Goal: Information Seeking & Learning: Learn about a topic

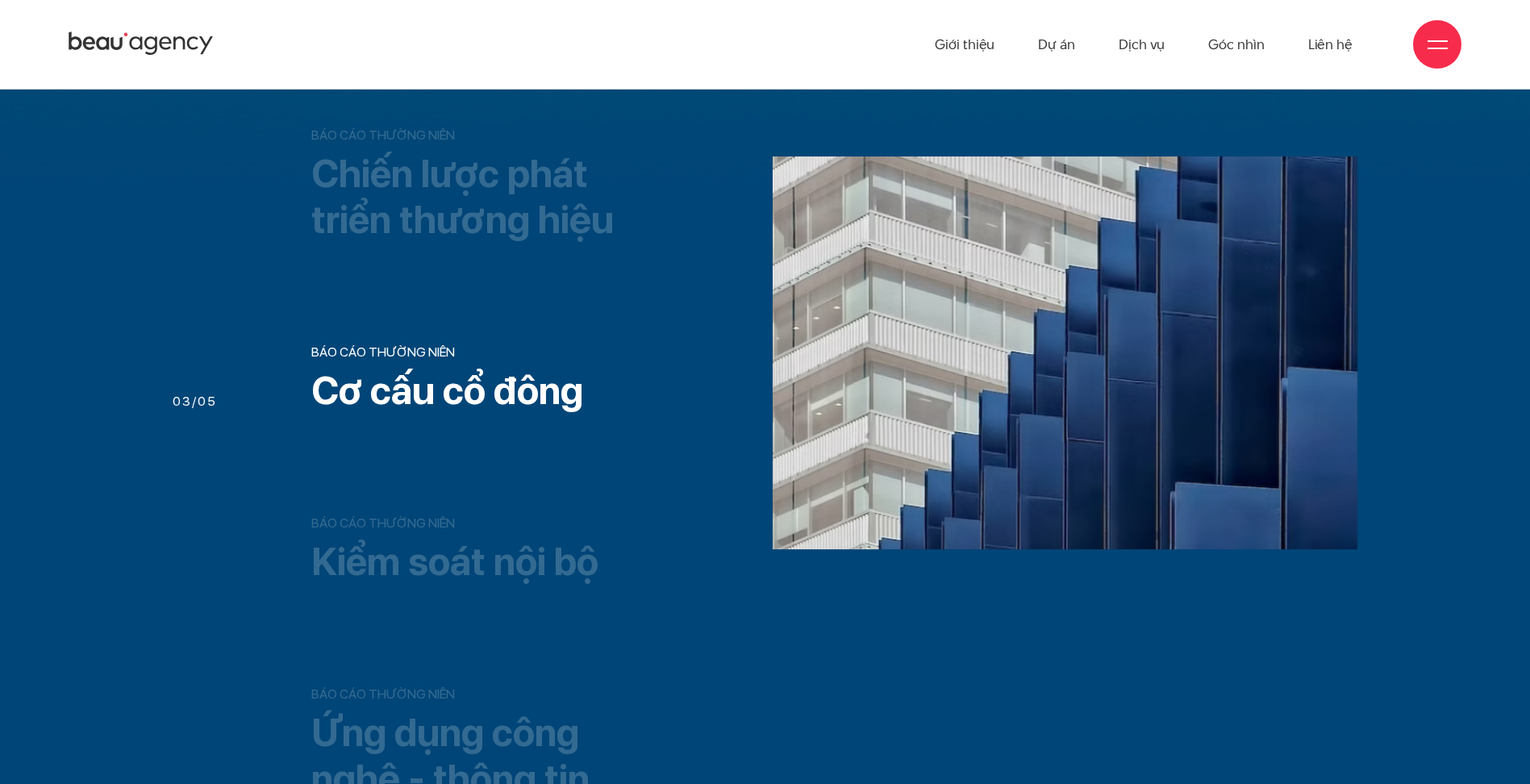
scroll to position [1210, 0]
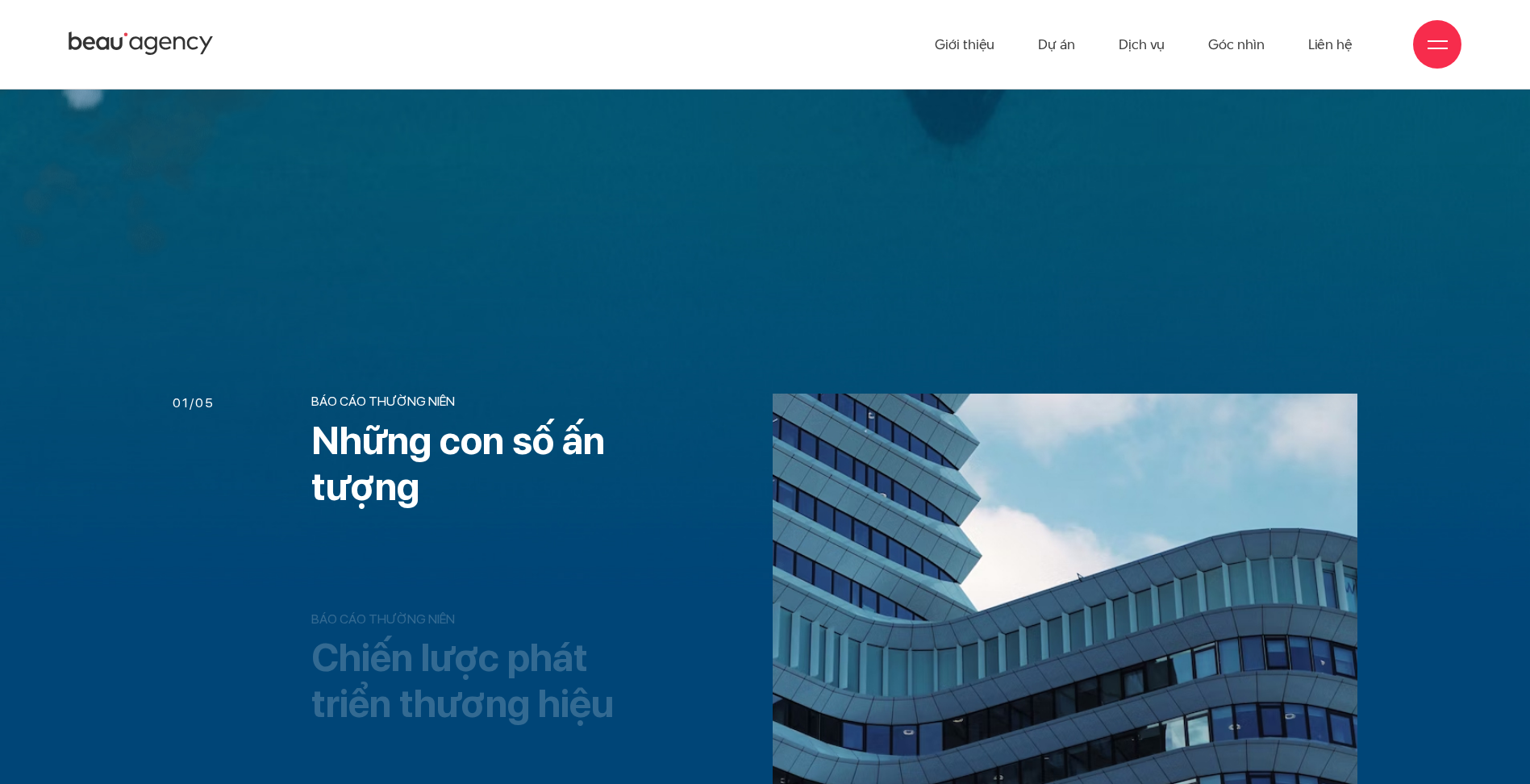
click at [417, 451] on h3 "Những con số ấn tượng" at bounding box center [474, 464] width 325 height 92
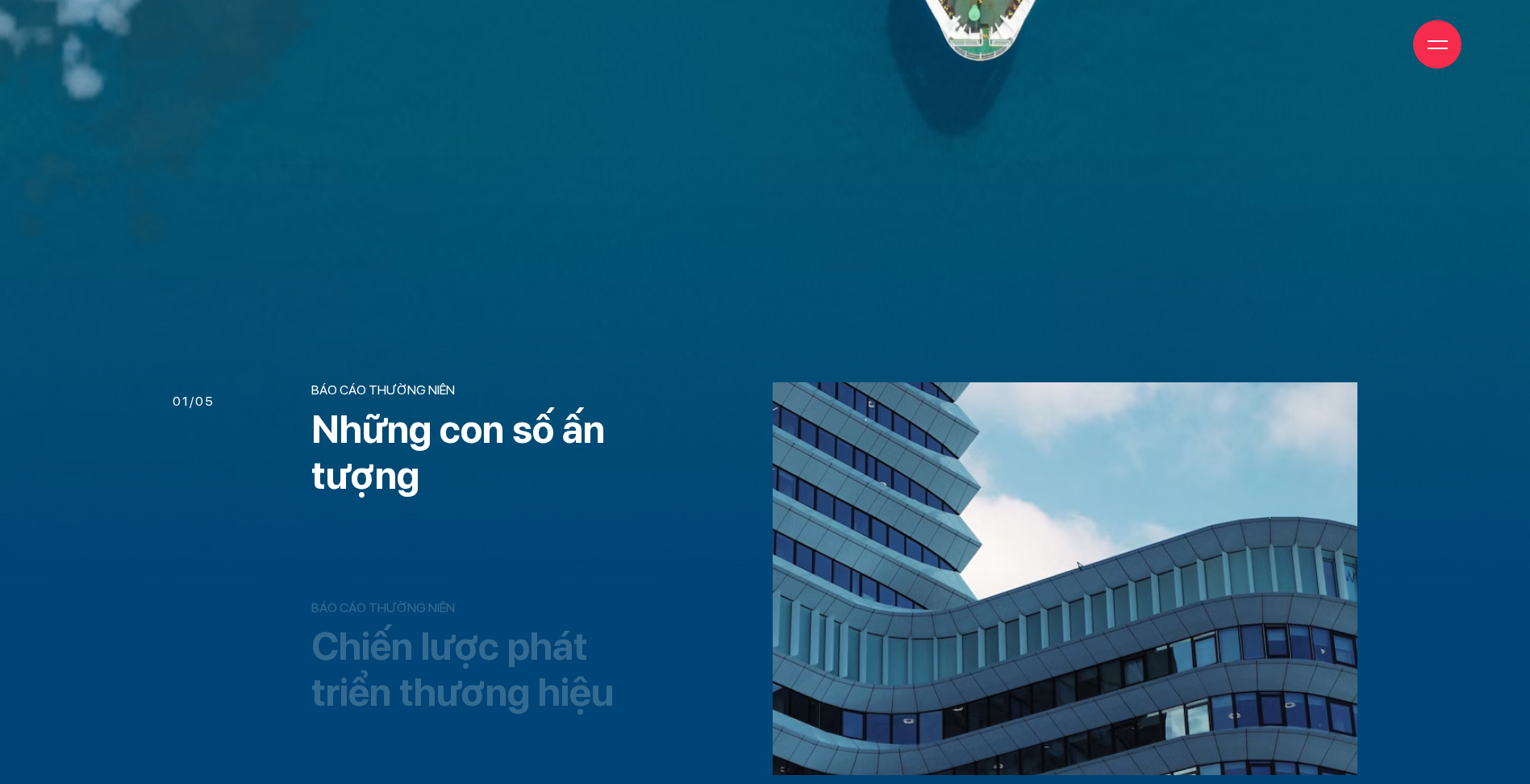
click at [392, 620] on li "Báo cáo thường niên Chiến lược phát triển thương hiệu" at bounding box center [474, 658] width 325 height 116
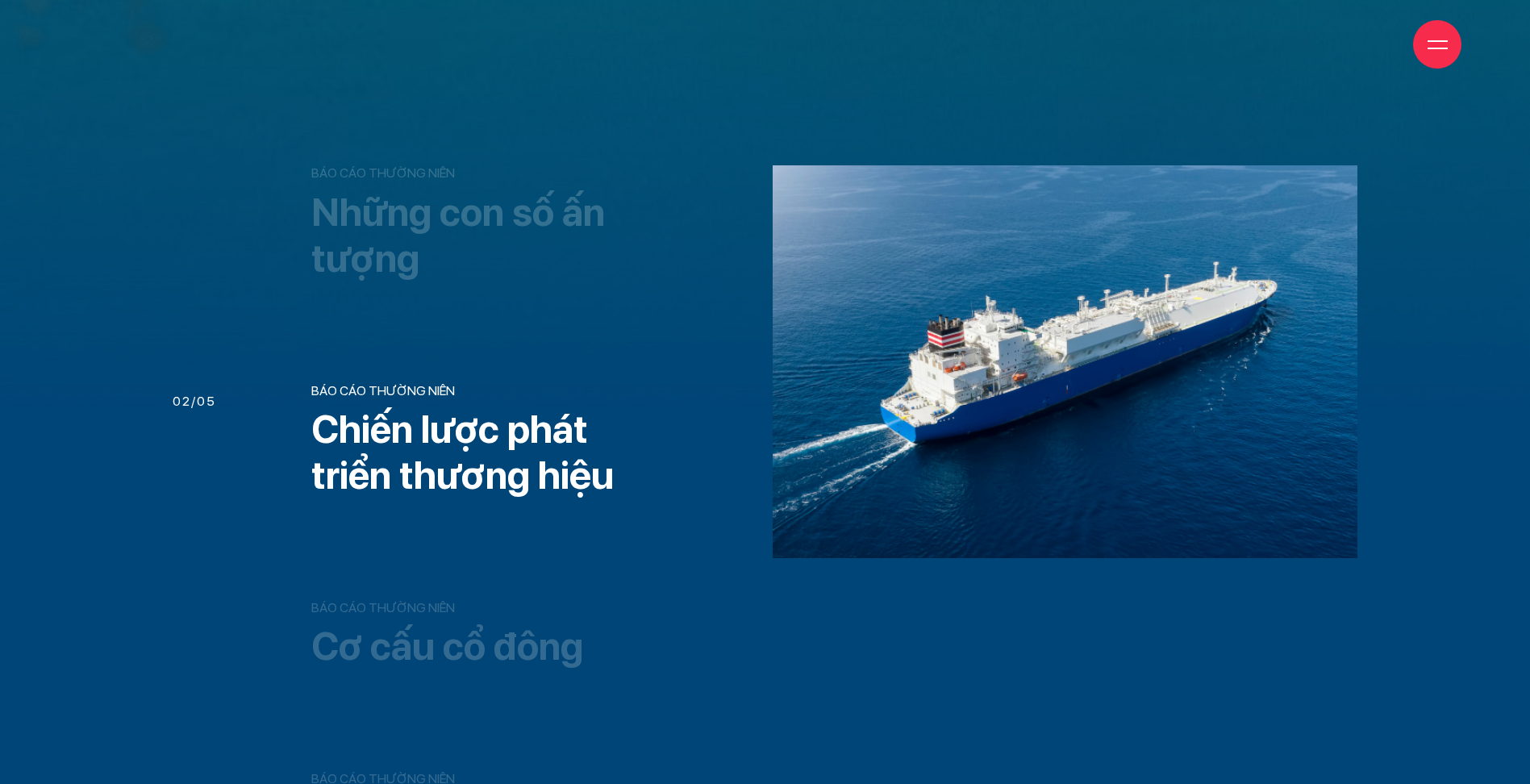
click at [389, 629] on h3 "Cơ cấu cổ đông" at bounding box center [474, 647] width 325 height 47
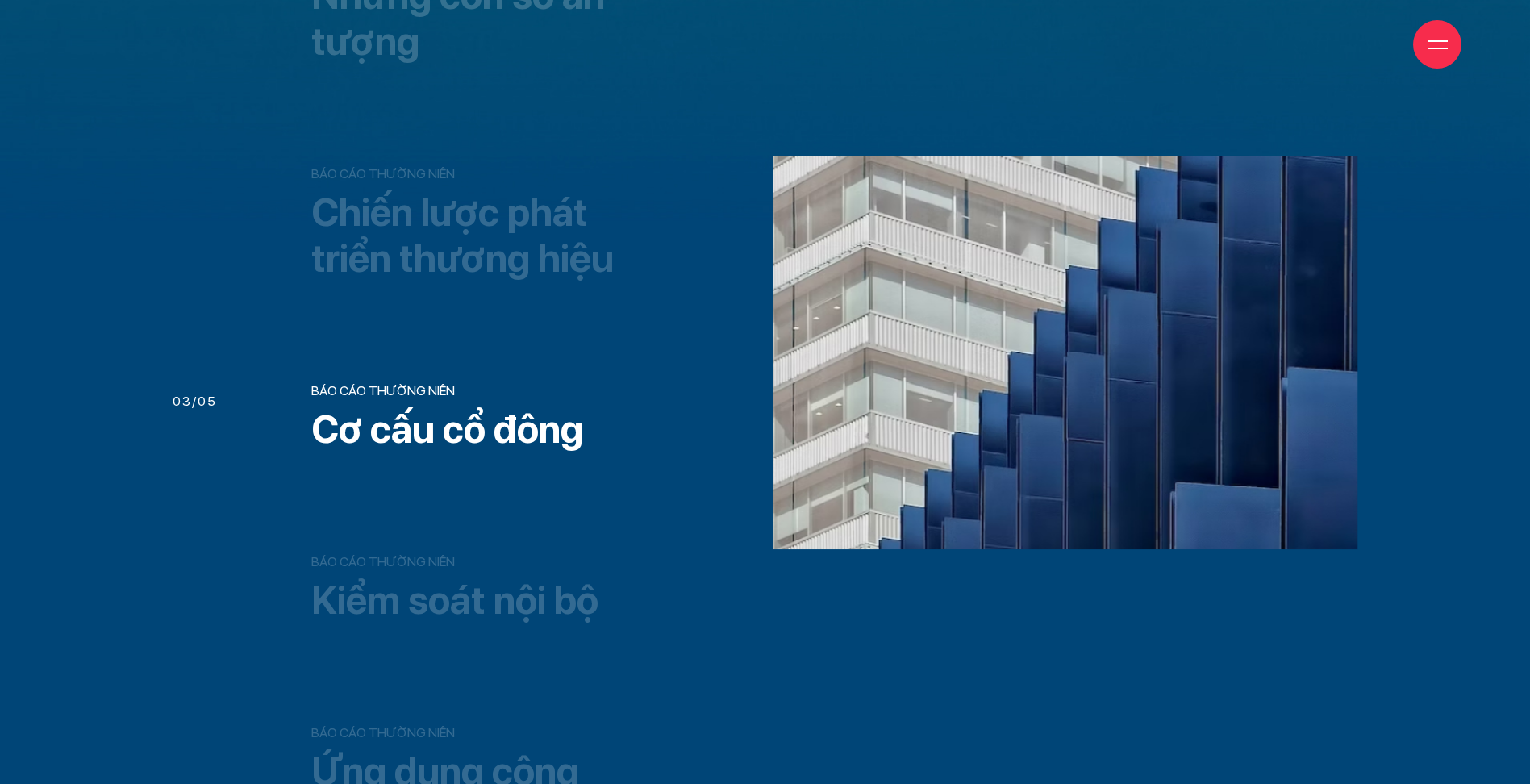
click at [434, 584] on h3 "Kiểm soát nội bộ" at bounding box center [474, 601] width 325 height 47
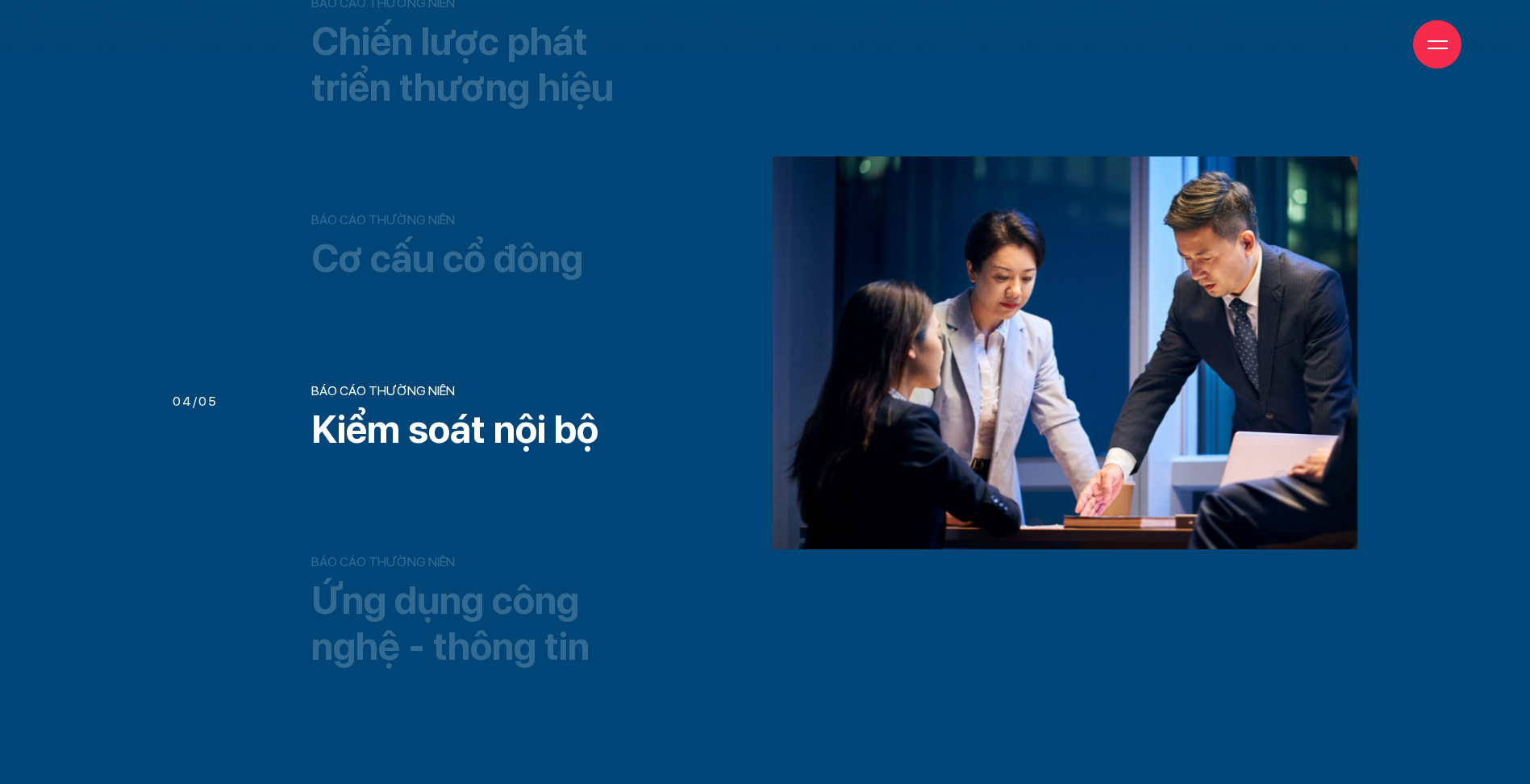
click at [434, 584] on h3 "Ứng dụng công nghệ - thông tin" at bounding box center [474, 624] width 325 height 92
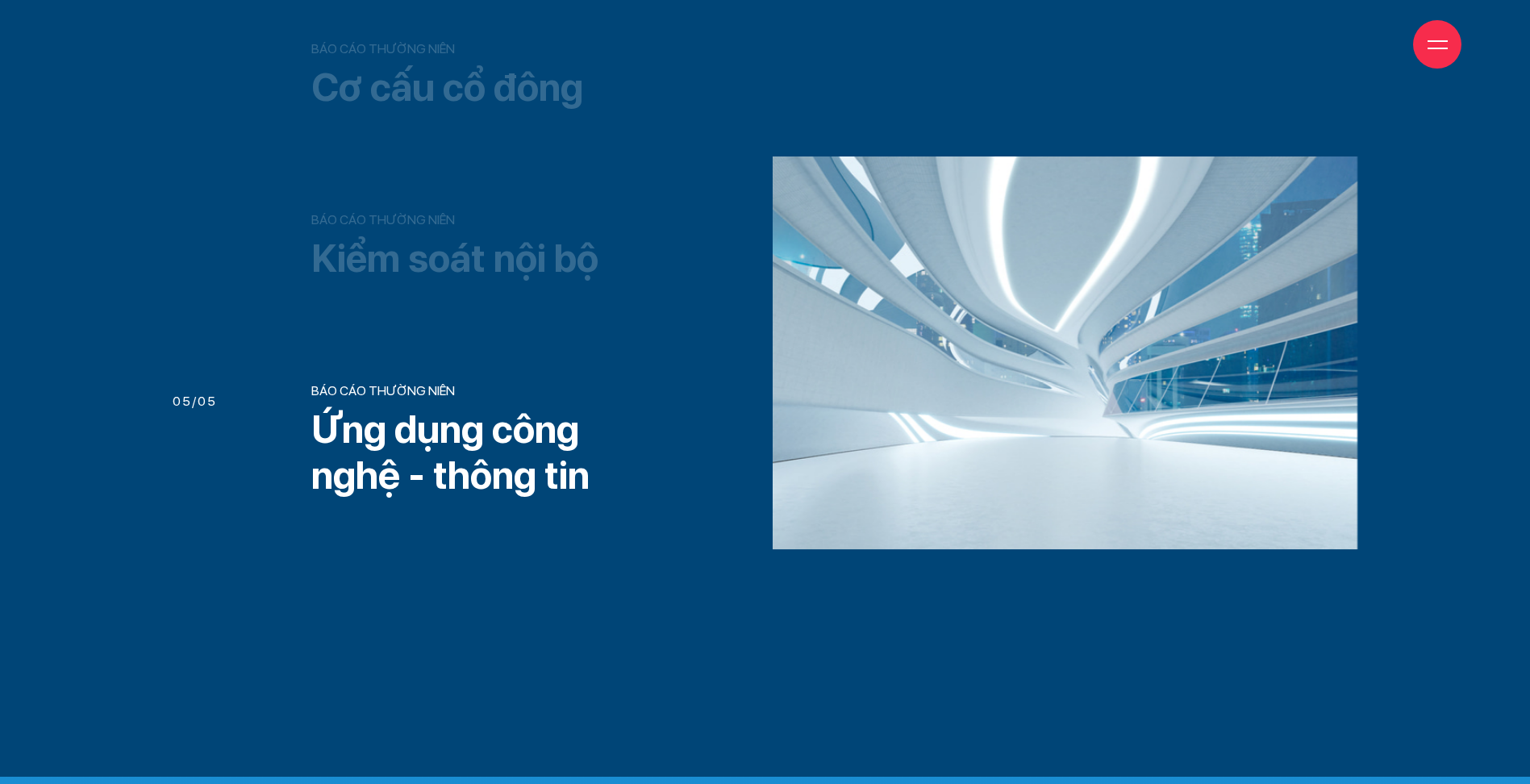
drag, startPoint x: 432, startPoint y: 253, endPoint x: 437, endPoint y: 245, distance: 9.4
click at [433, 251] on h3 "Kiểm soát nội bộ" at bounding box center [474, 259] width 325 height 47
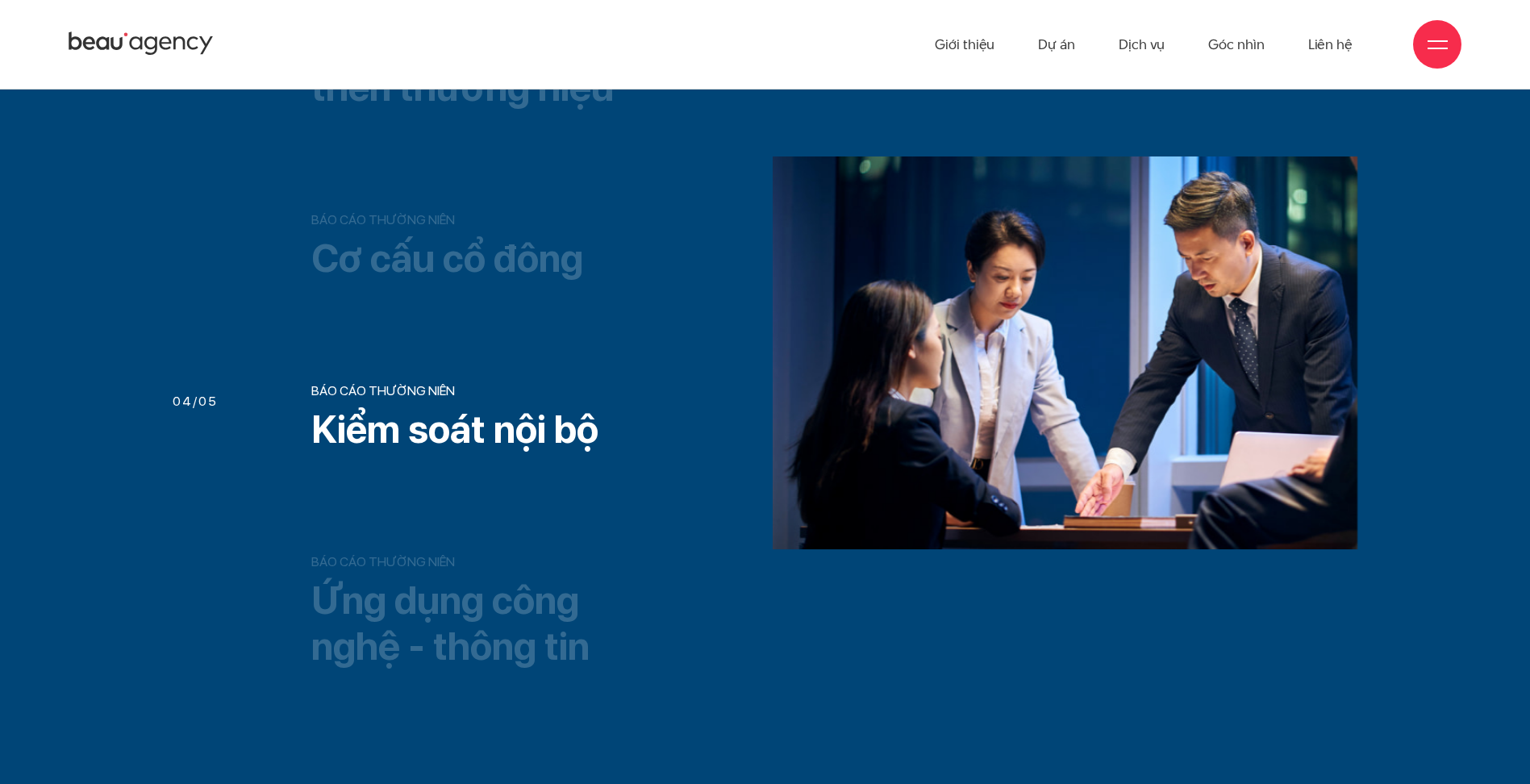
click at [437, 245] on h3 "Cơ cấu cổ đông" at bounding box center [474, 259] width 325 height 47
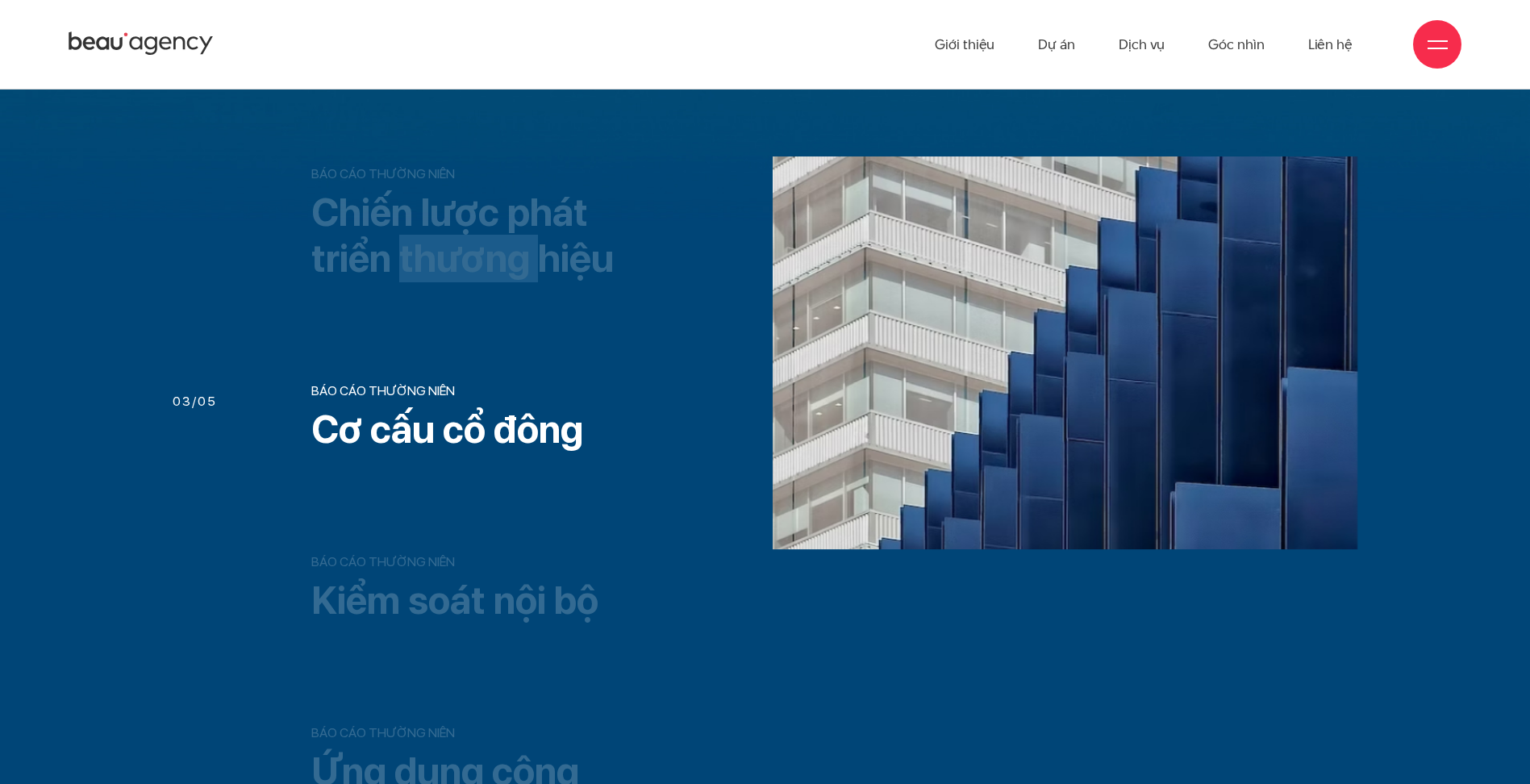
click at [437, 245] on h3 "Chiến lược phát triển thương hiệu" at bounding box center [474, 236] width 325 height 92
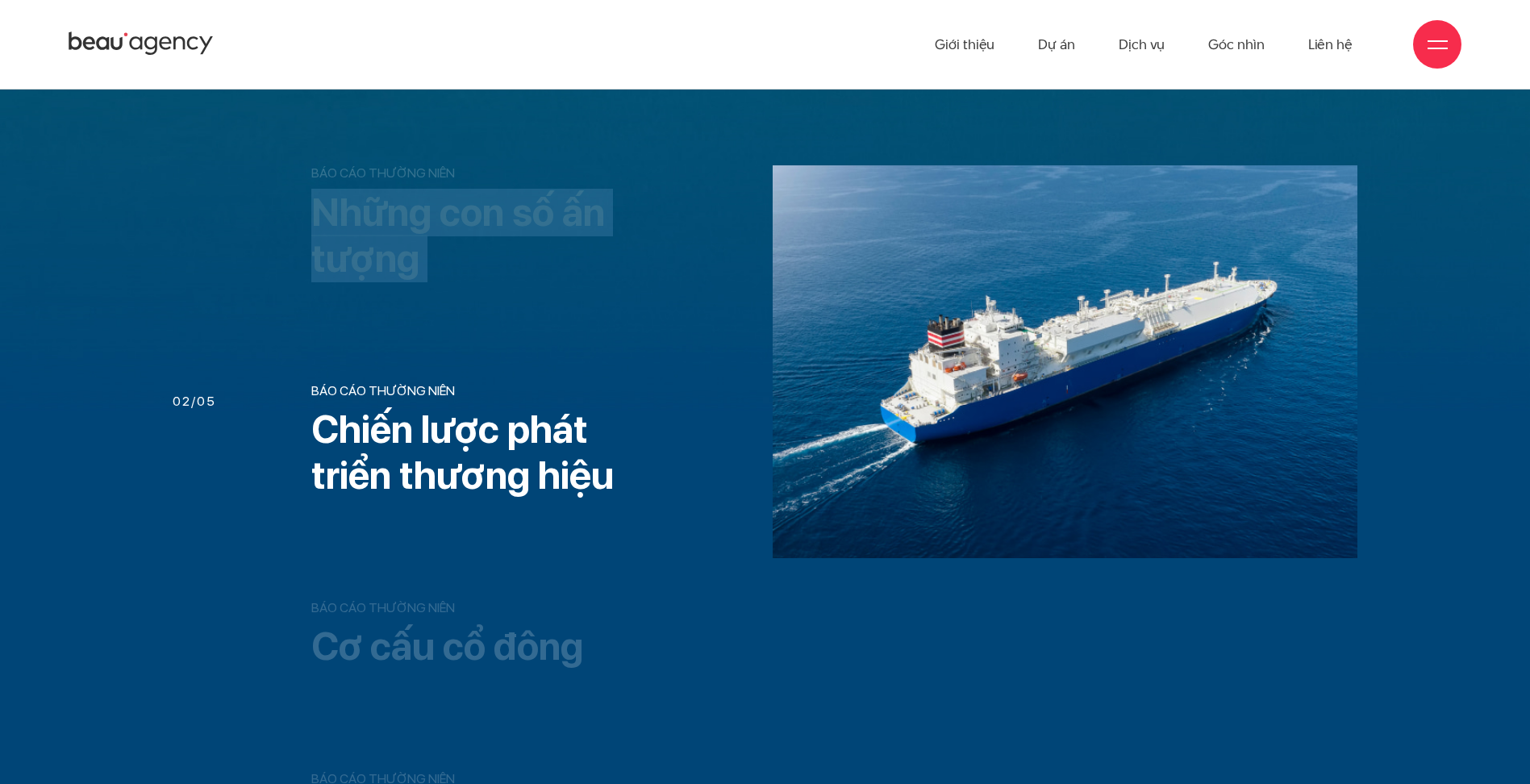
click at [437, 245] on h3 "Những con số ấn tượng" at bounding box center [474, 236] width 325 height 92
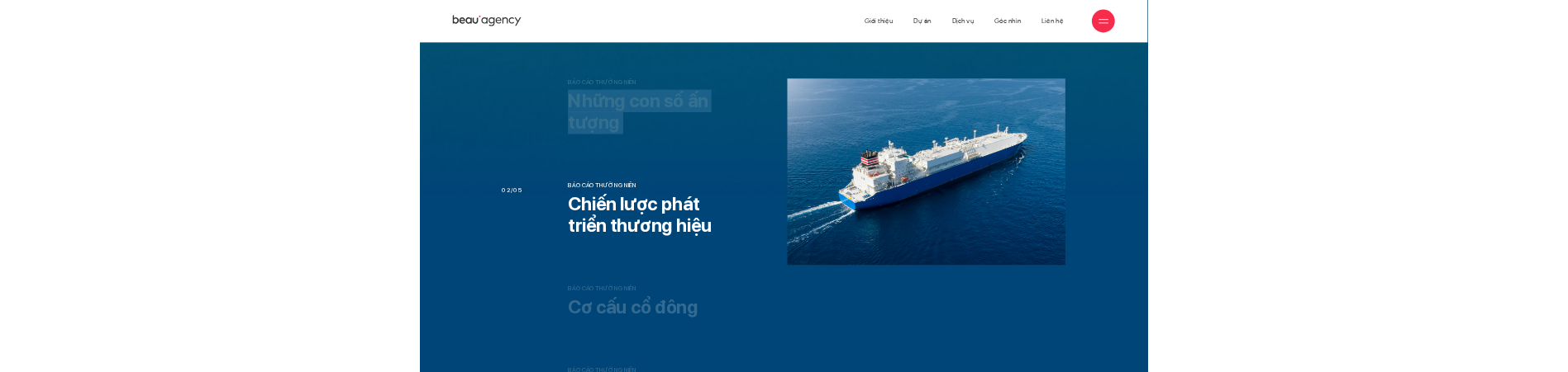
scroll to position [1003, 0]
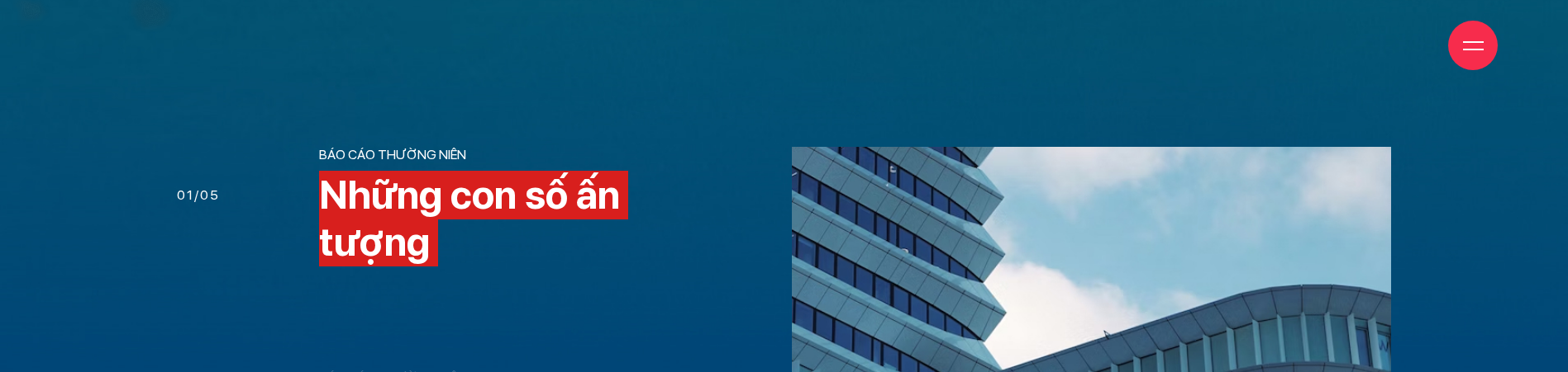
scroll to position [1251, 0]
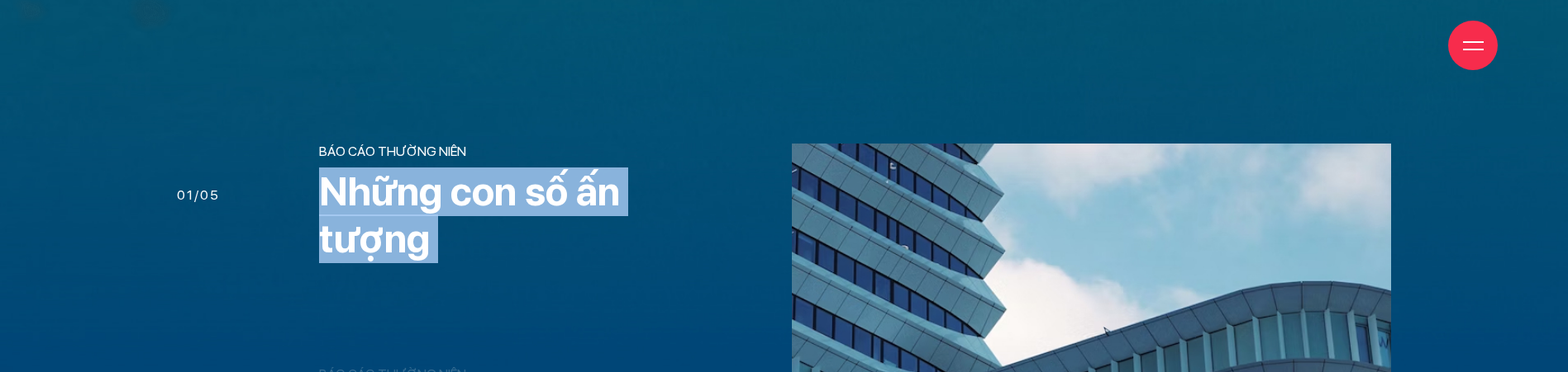
click at [406, 239] on h3 "Những con số ấn tượng" at bounding box center [486, 216] width 333 height 95
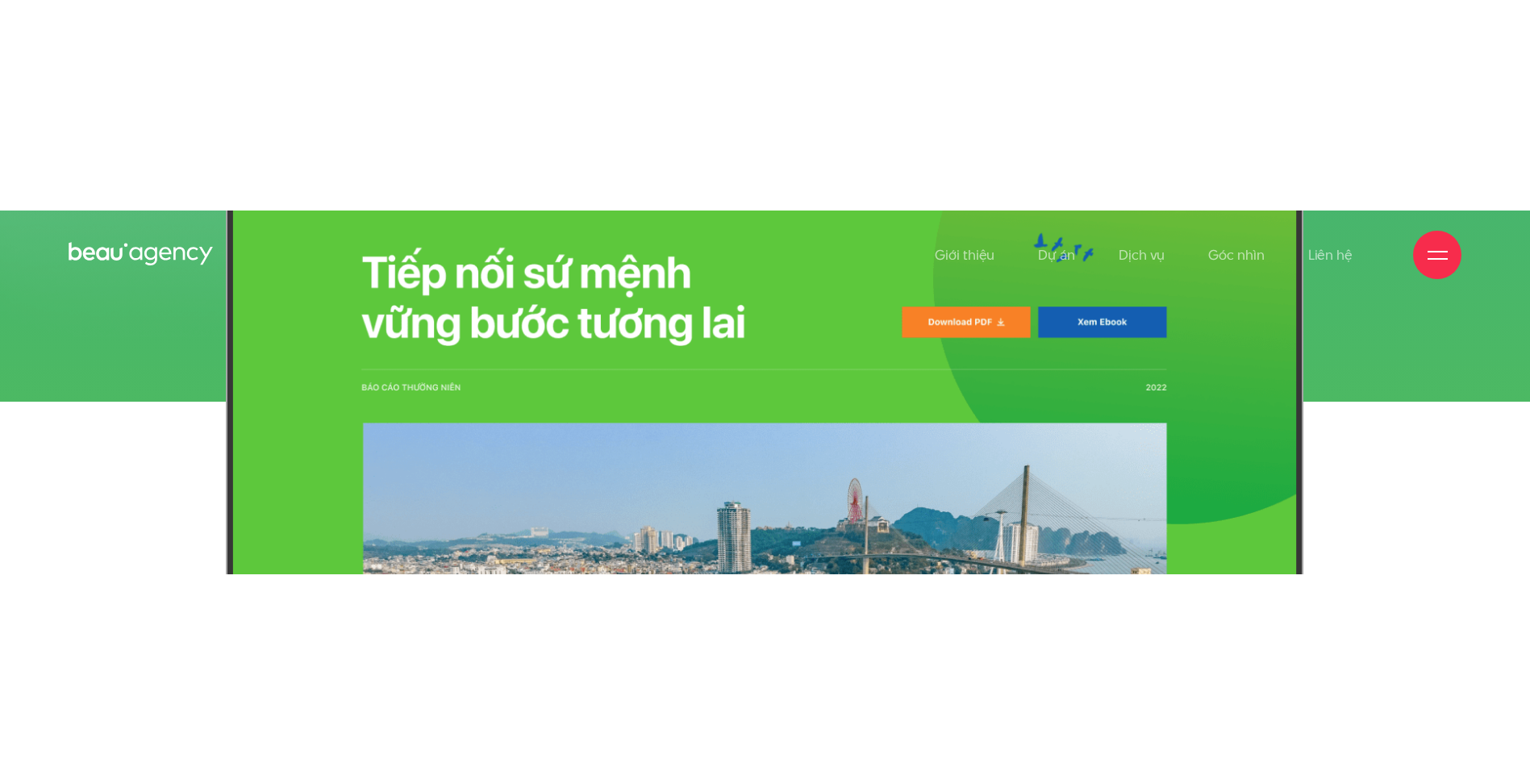
scroll to position [0, 0]
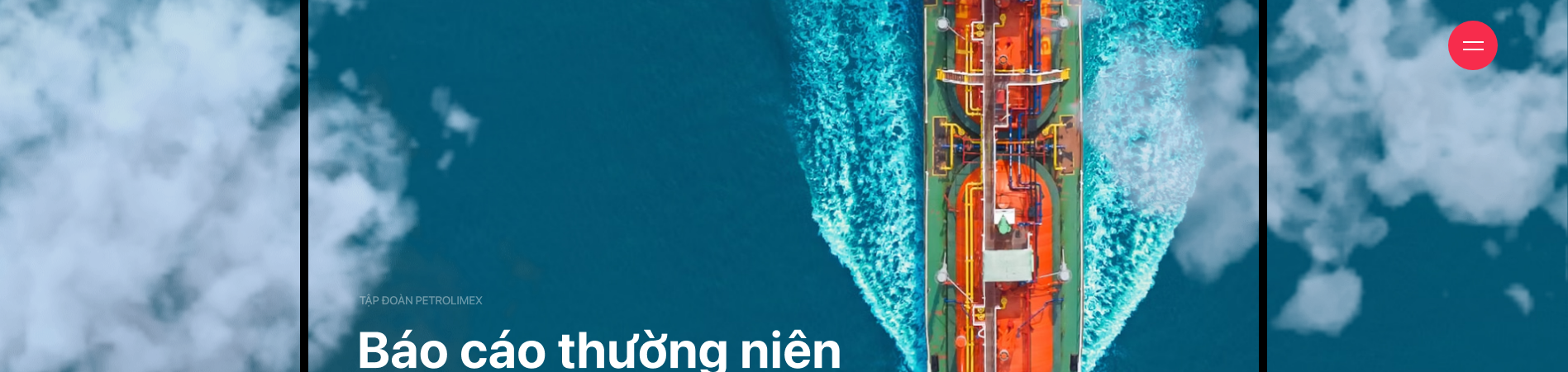
scroll to position [413, 0]
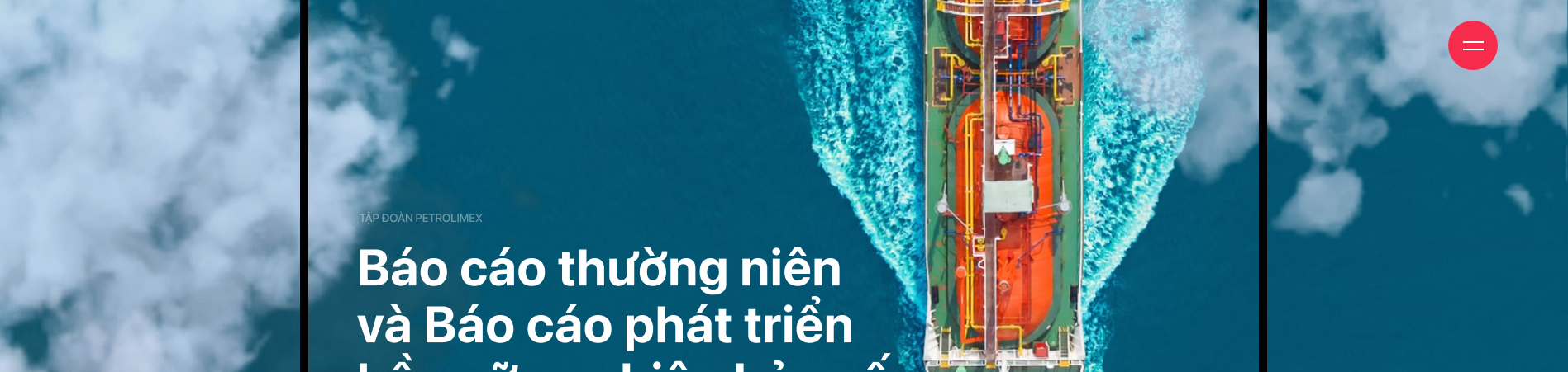
click at [456, 267] on img at bounding box center [784, 194] width 968 height 712
click at [433, 268] on img at bounding box center [784, 194] width 968 height 712
drag, startPoint x: 433, startPoint y: 268, endPoint x: 402, endPoint y: 267, distance: 31.0
click at [426, 270] on img at bounding box center [784, 194] width 968 height 712
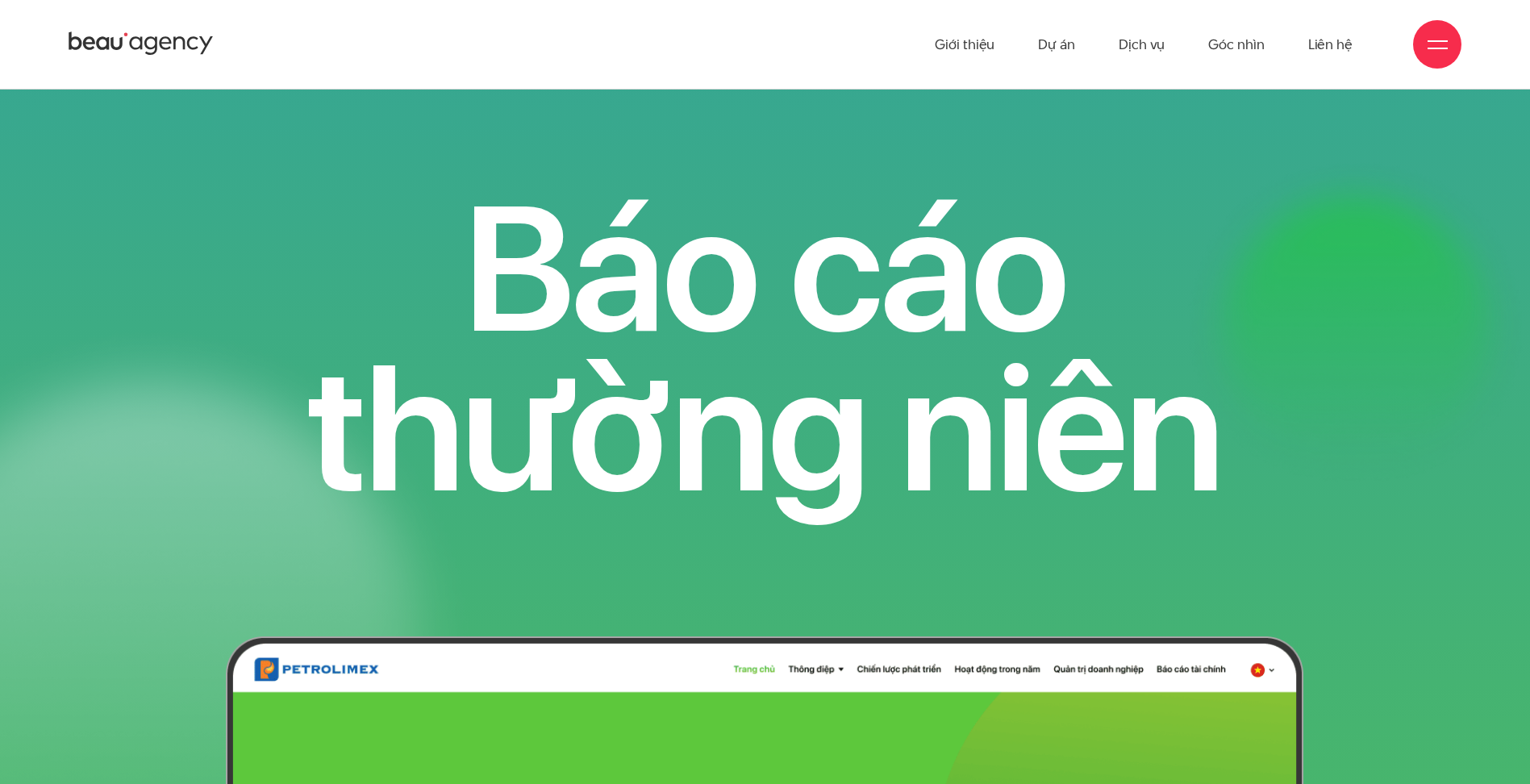
scroll to position [3771, 0]
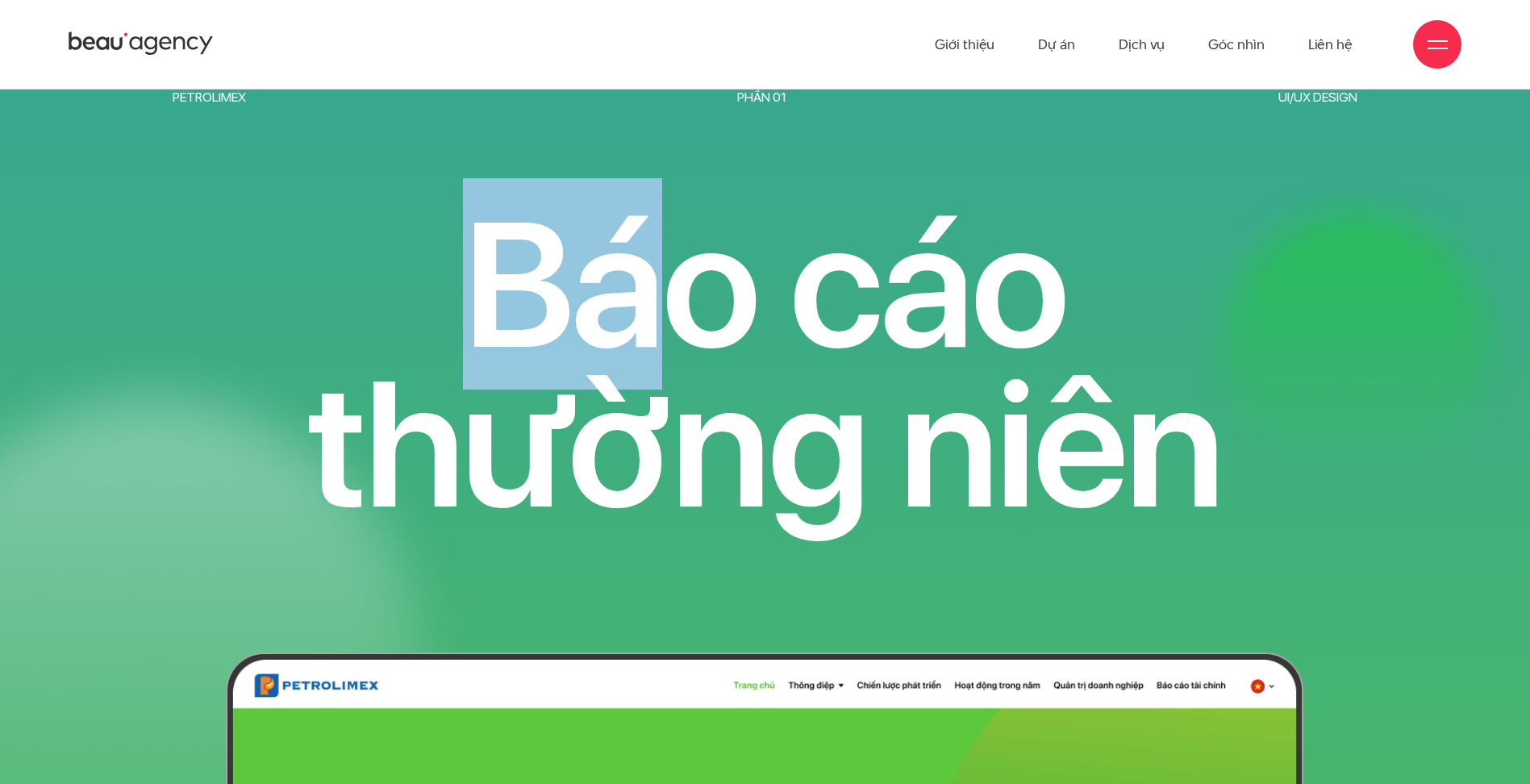
drag, startPoint x: 506, startPoint y: 278, endPoint x: 823, endPoint y: 363, distance: 328.2
click at [792, 344] on h3 "Báo cáo thường niên" at bounding box center [764, 363] width 1185 height 319
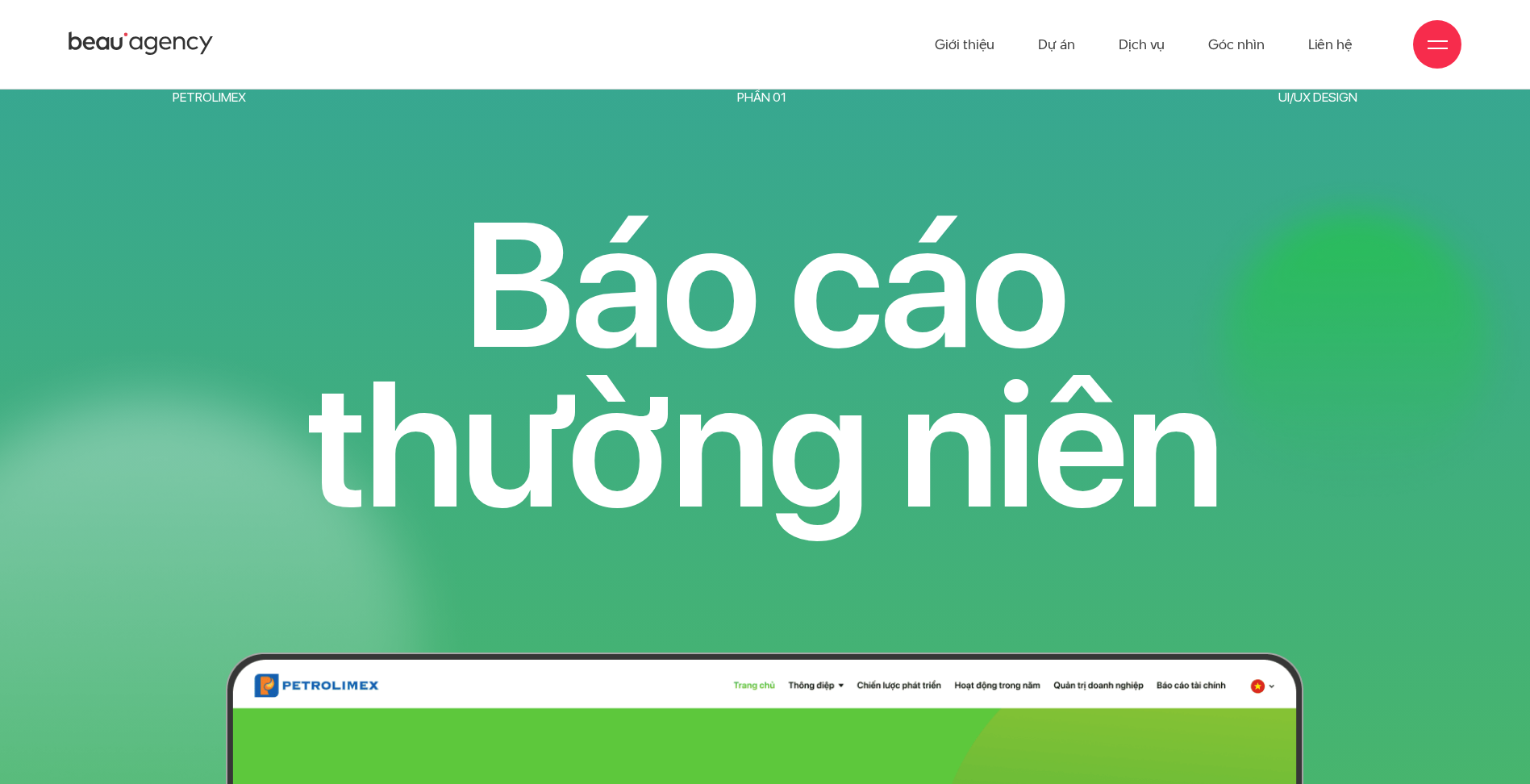
click at [831, 378] on h3 "Báo cáo thường niên" at bounding box center [764, 363] width 1185 height 319
click at [776, 373] on h3 "Báo cáo thường niên" at bounding box center [764, 364] width 1185 height 319
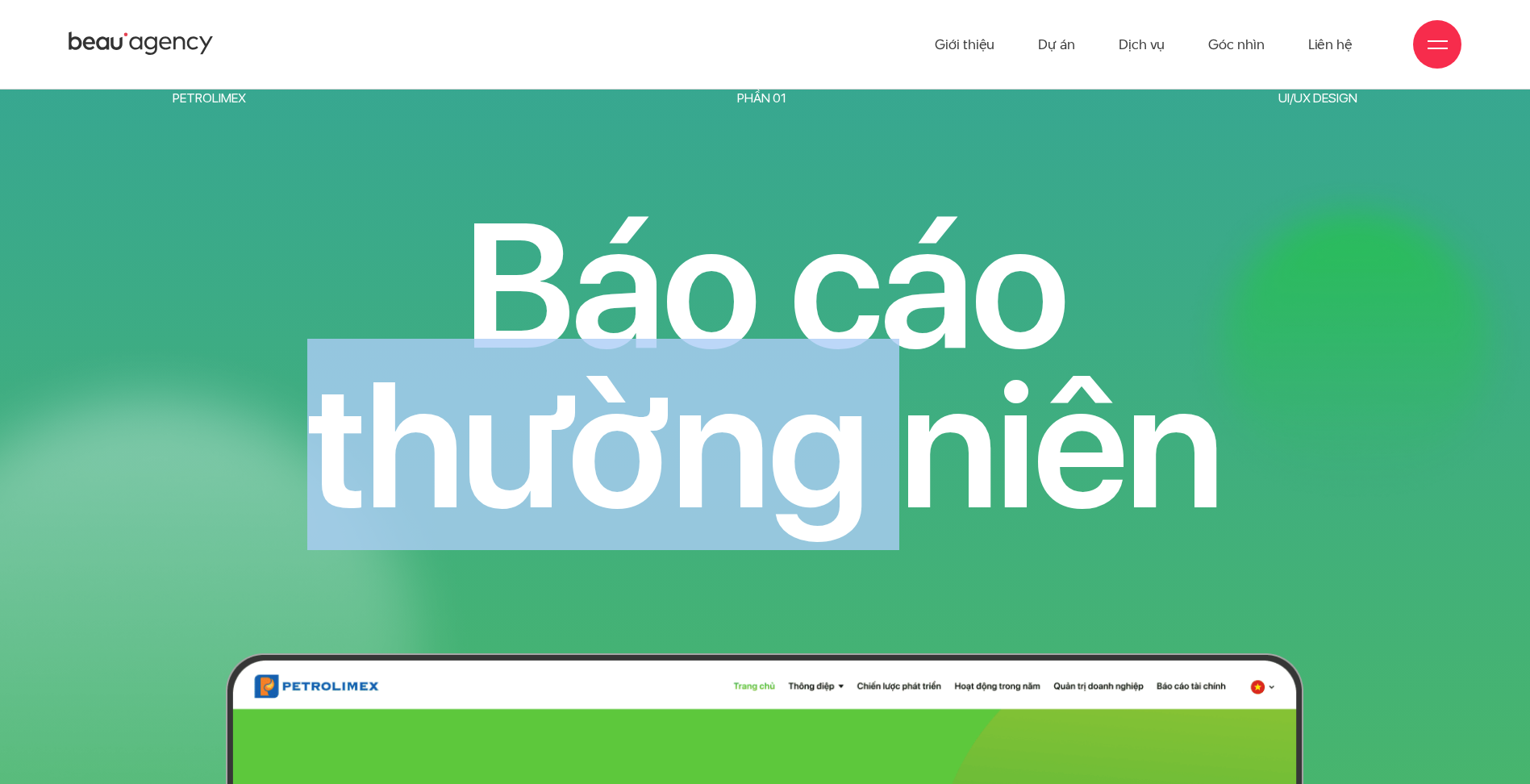
click at [776, 373] on h3 "Báo cáo thường niên" at bounding box center [764, 364] width 1185 height 319
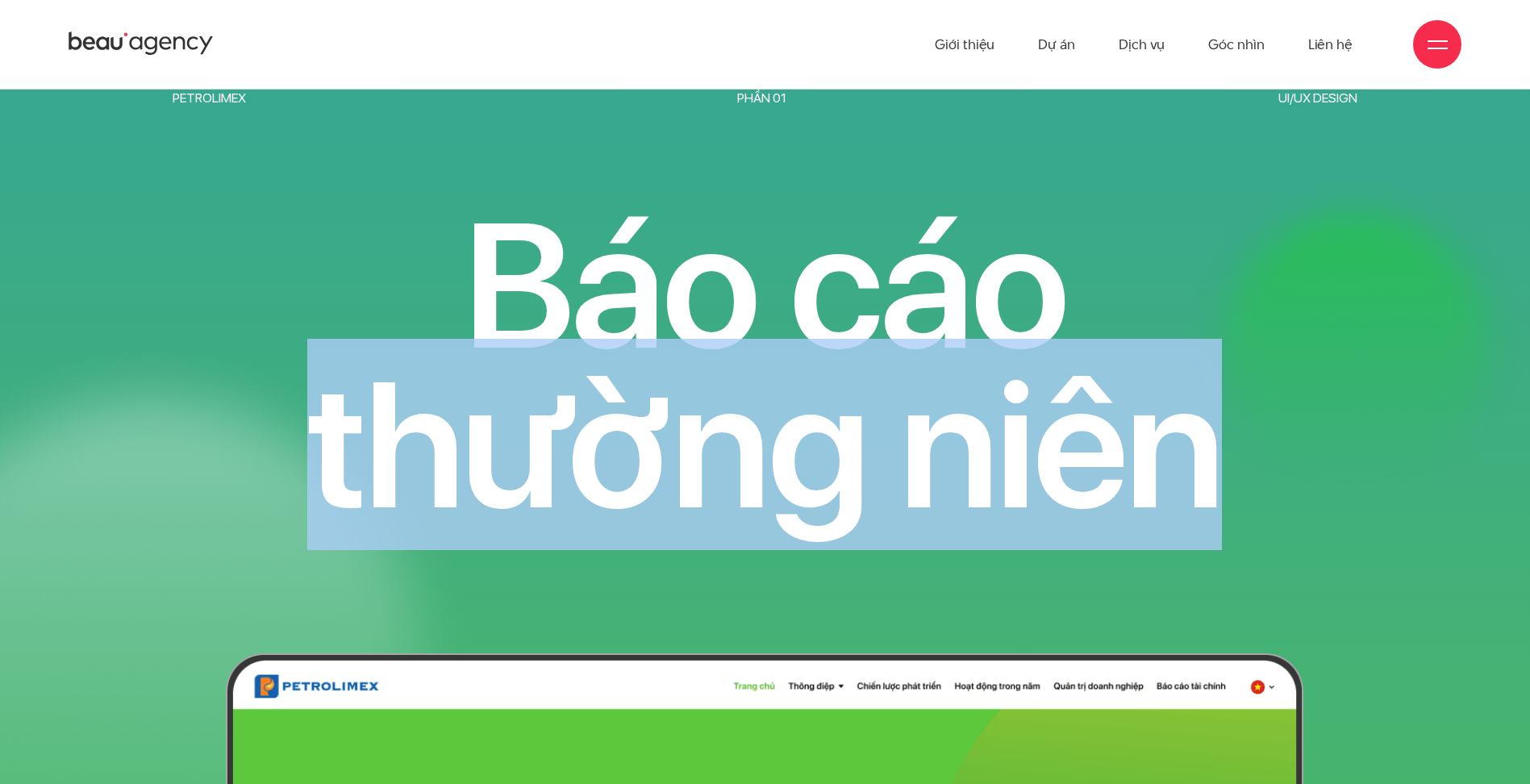
click at [776, 373] on h3 "Báo cáo thường niên" at bounding box center [764, 364] width 1185 height 319
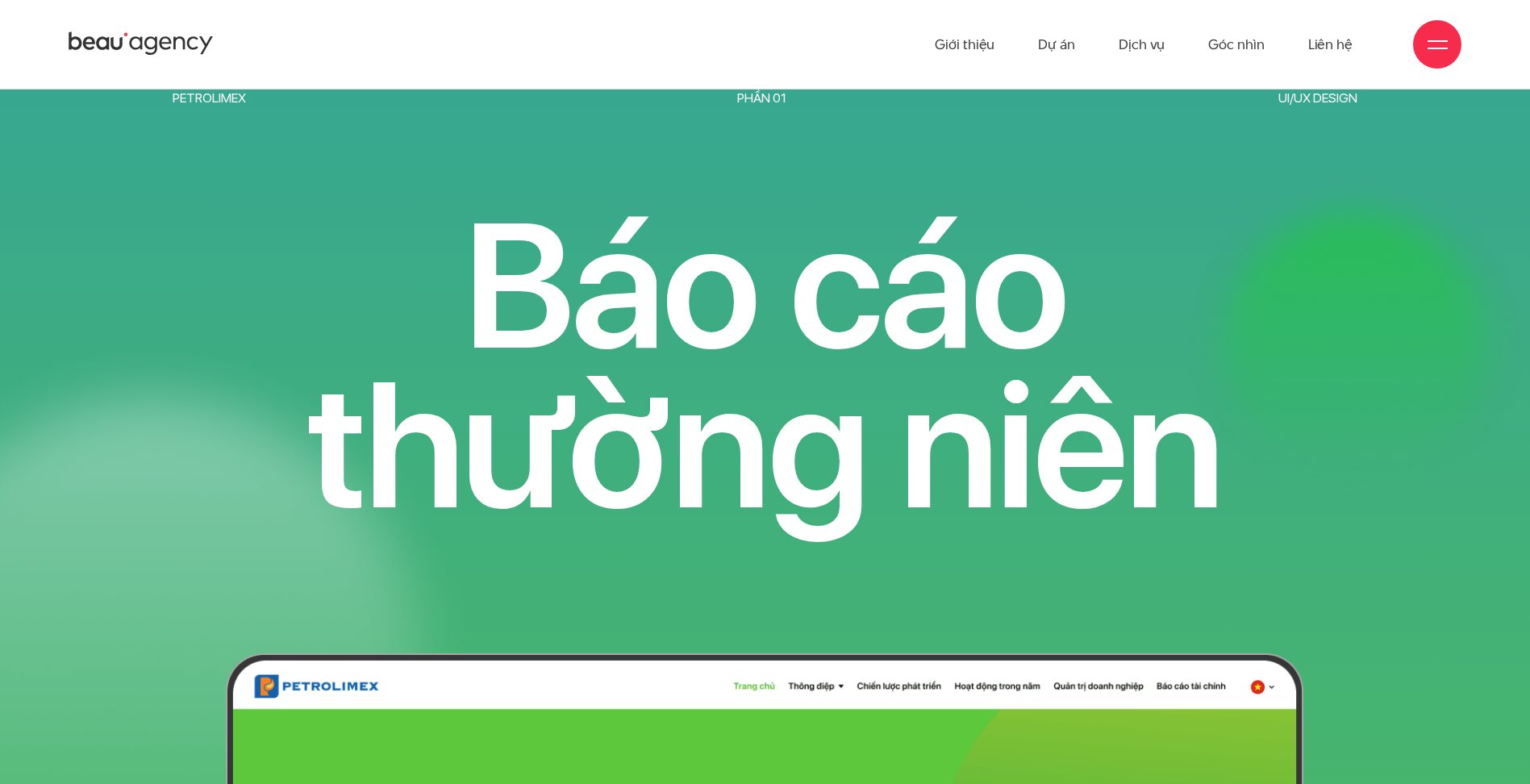
click at [783, 314] on h3 "Báo cáo thường niên" at bounding box center [764, 364] width 1185 height 319
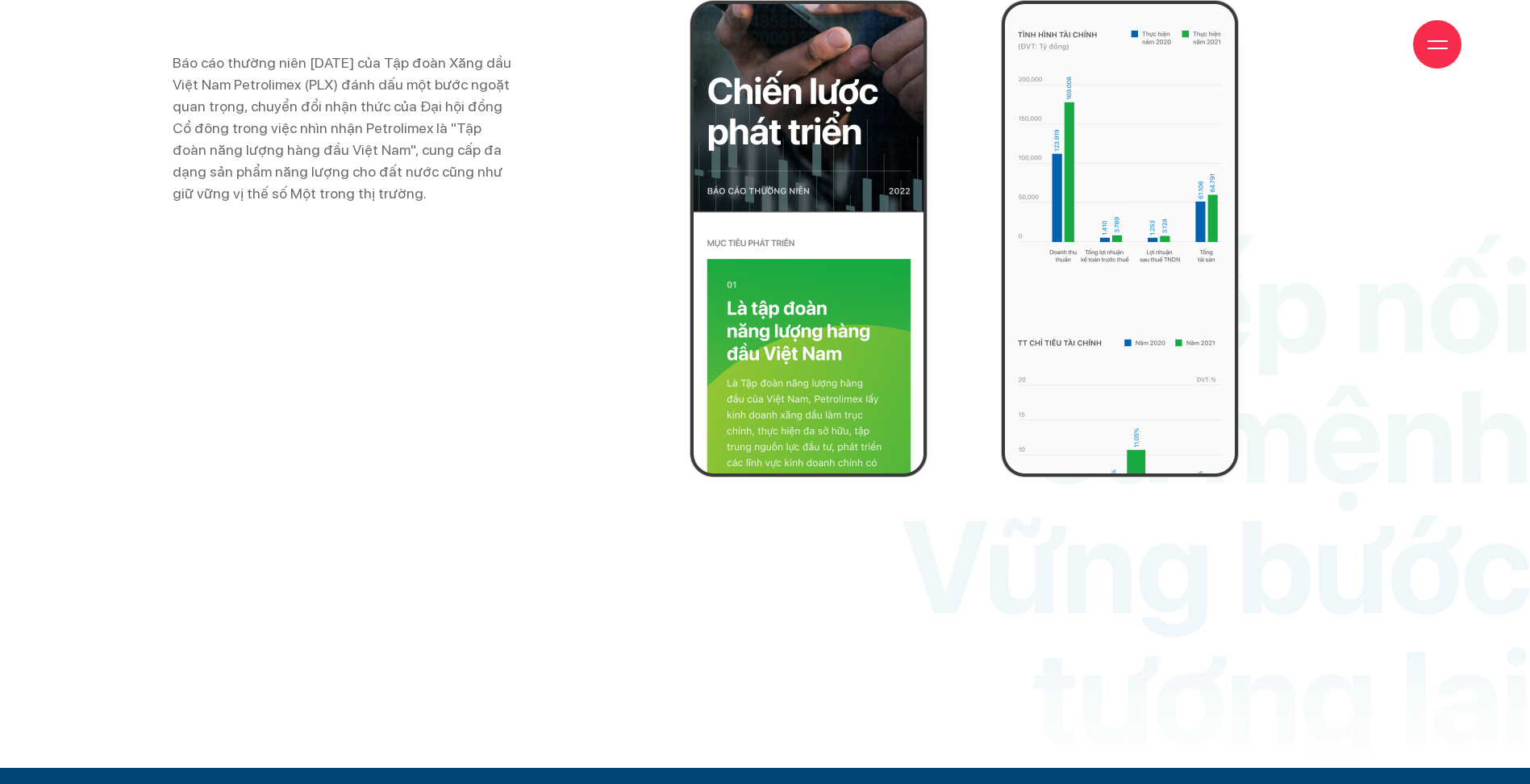
scroll to position [5304, 0]
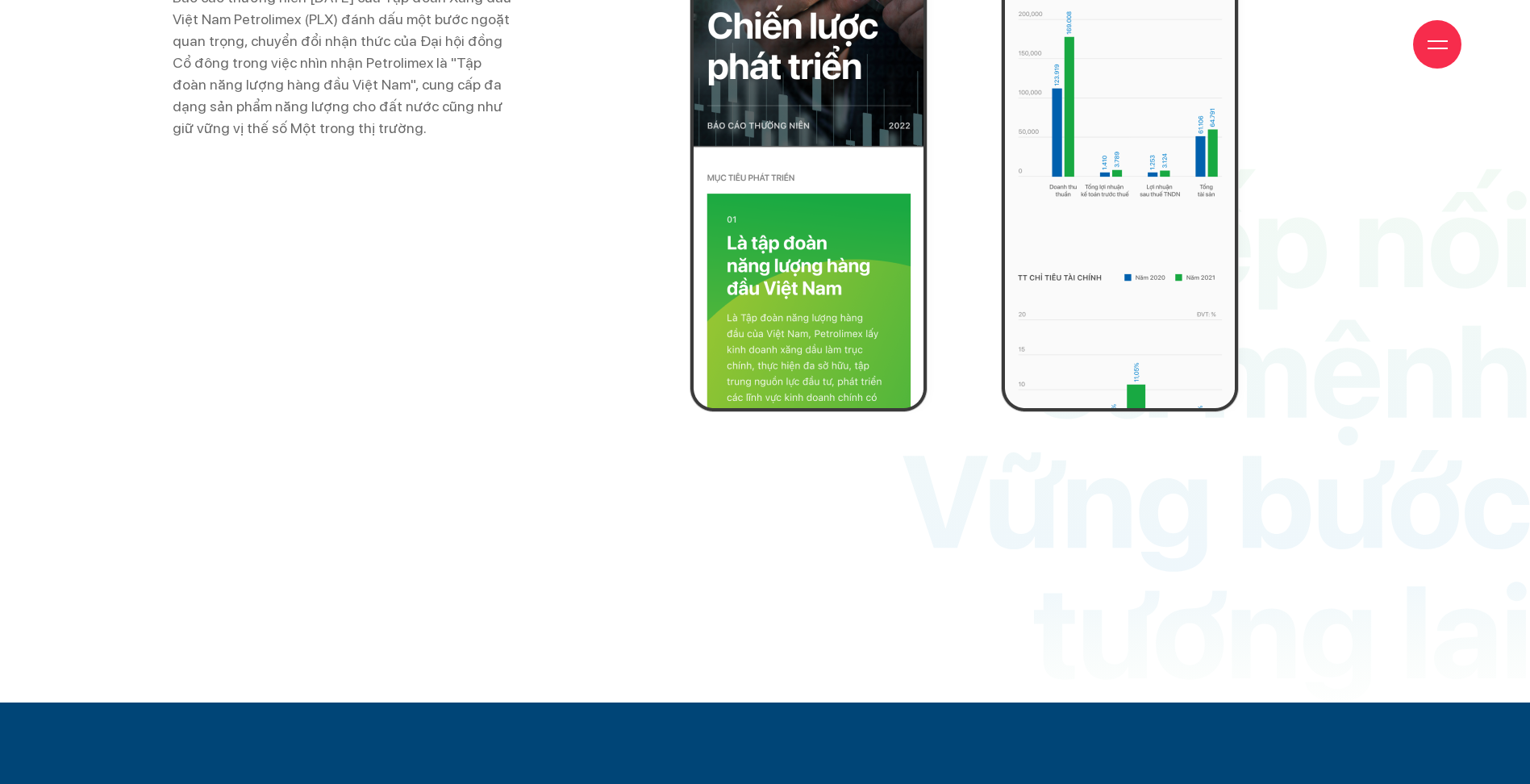
drag, startPoint x: 287, startPoint y: 150, endPoint x: 462, endPoint y: 174, distance: 176.6
click at [377, 159] on div "Báo cáo thường niên [DATE] của Tập đoàn Xăng dầu Việt Nam Petrolimex (PLX) đánh…" at bounding box center [345, 173] width 361 height 478
click at [363, 142] on div "Báo cáo thường niên [DATE] của Tập đoàn Xăng dầu Việt Nam Petrolimex (PLX) đánh…" at bounding box center [345, 173] width 361 height 478
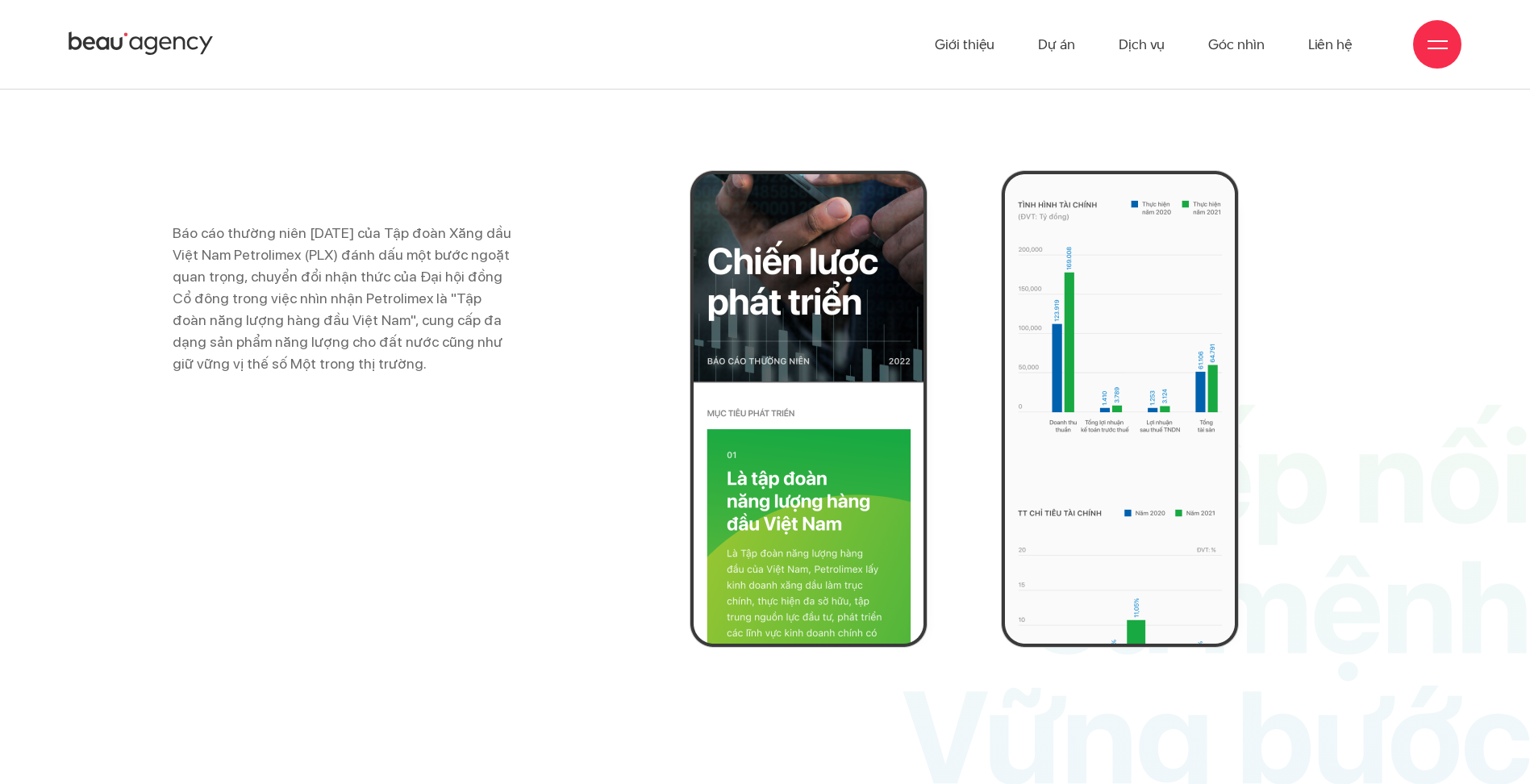
scroll to position [5062, 0]
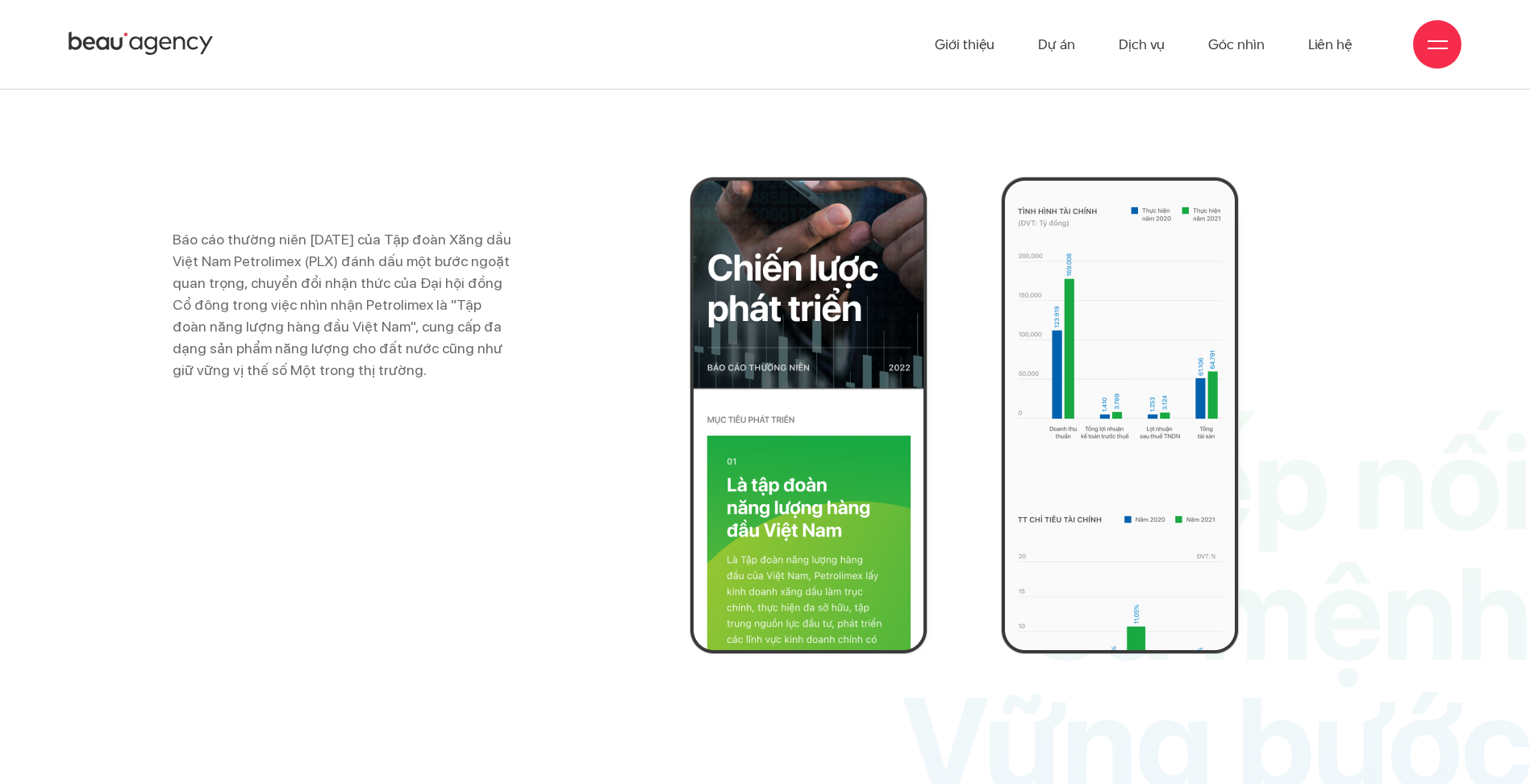
drag, startPoint x: 183, startPoint y: 234, endPoint x: 323, endPoint y: 368, distance: 193.8
click at [323, 368] on div "Báo cáo thường niên [DATE] của Tập đoàn Xăng dầu Việt Nam Petrolimex (PLX) đánh…" at bounding box center [765, 415] width 1442 height 478
click at [323, 368] on p "Báo cáo thường niên [DATE] của Tập đoàn Xăng dầu Việt Nam Petrolimex (PLX) đánh…" at bounding box center [344, 305] width 344 height 152
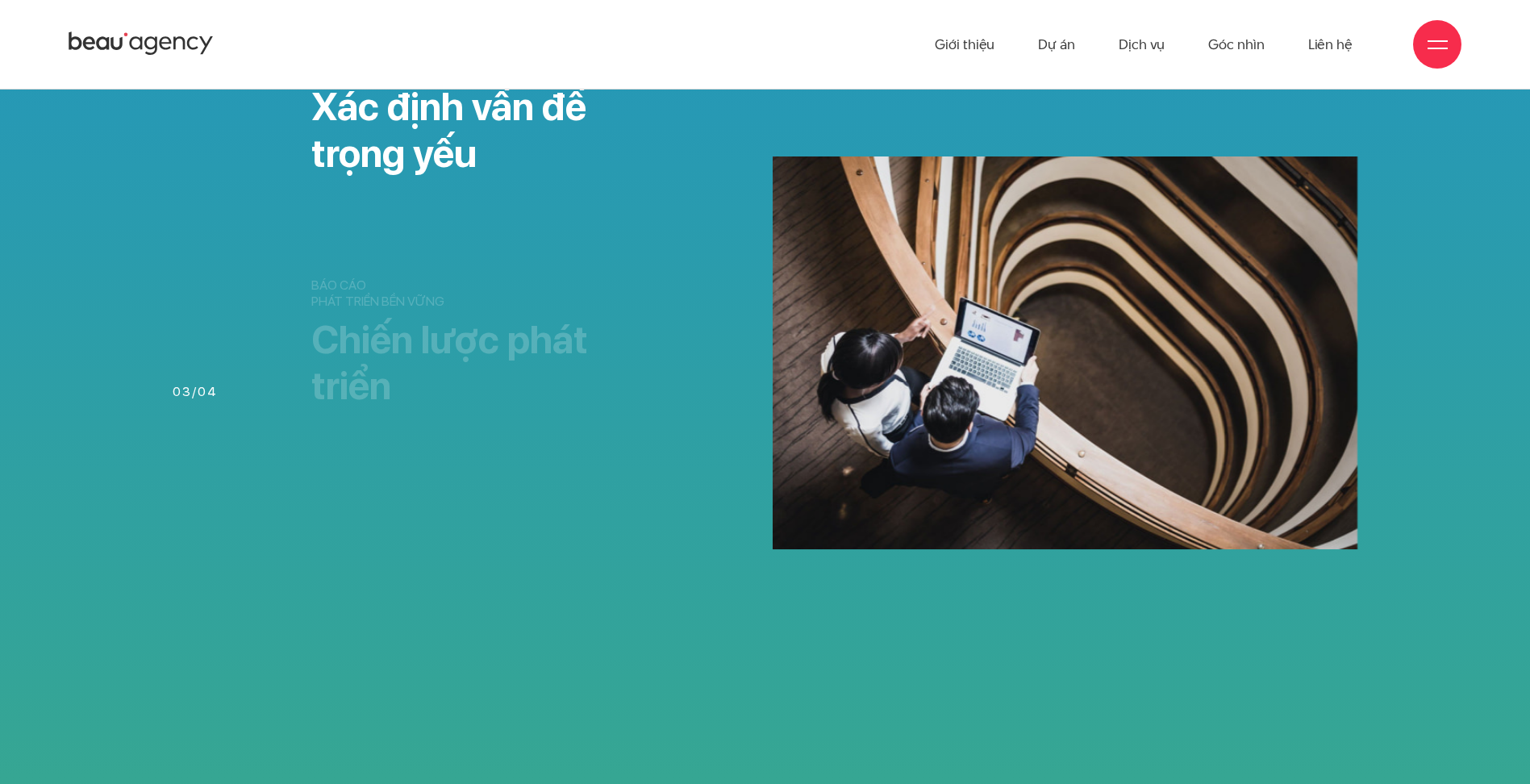
scroll to position [2723, 0]
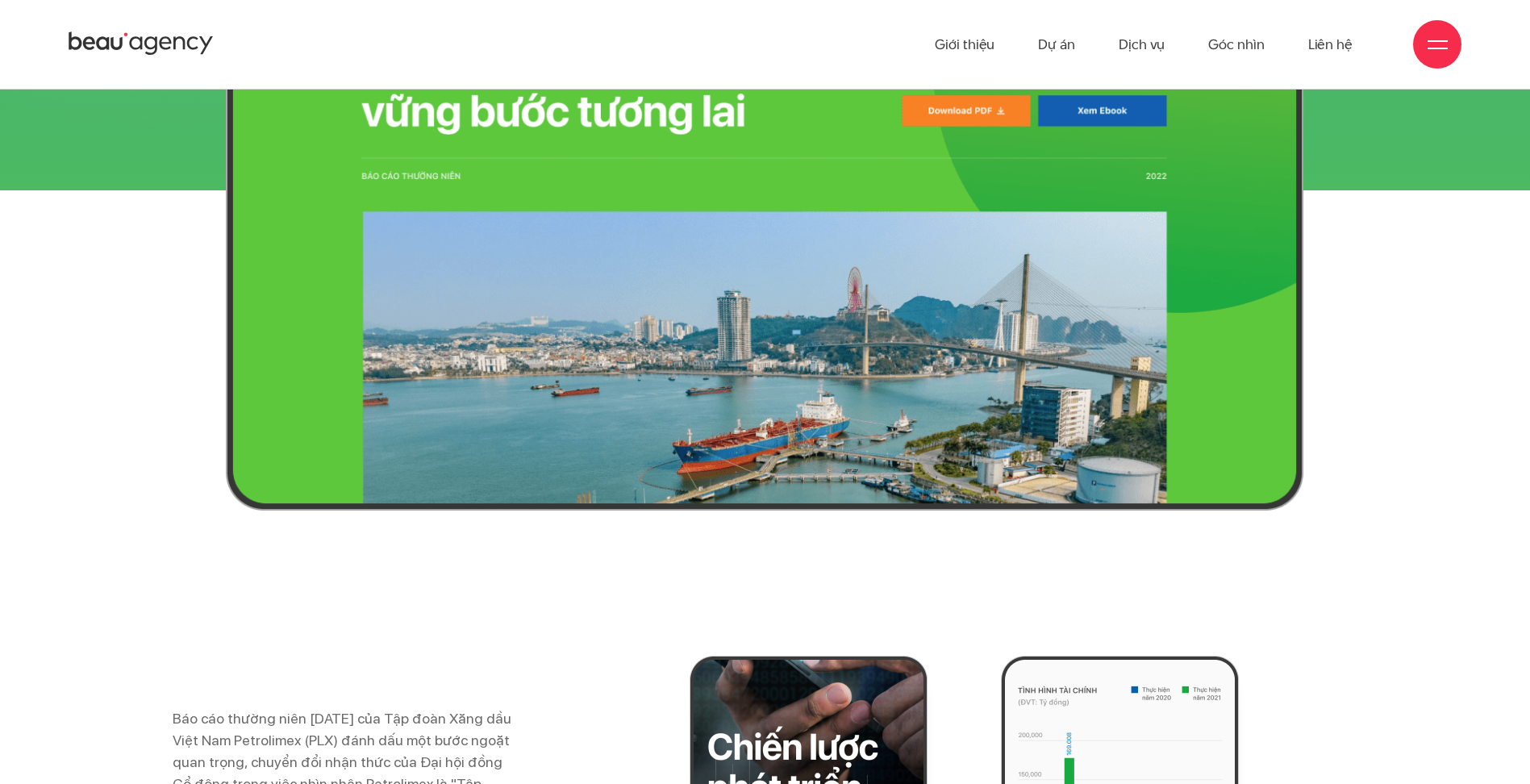
scroll to position [4175, 0]
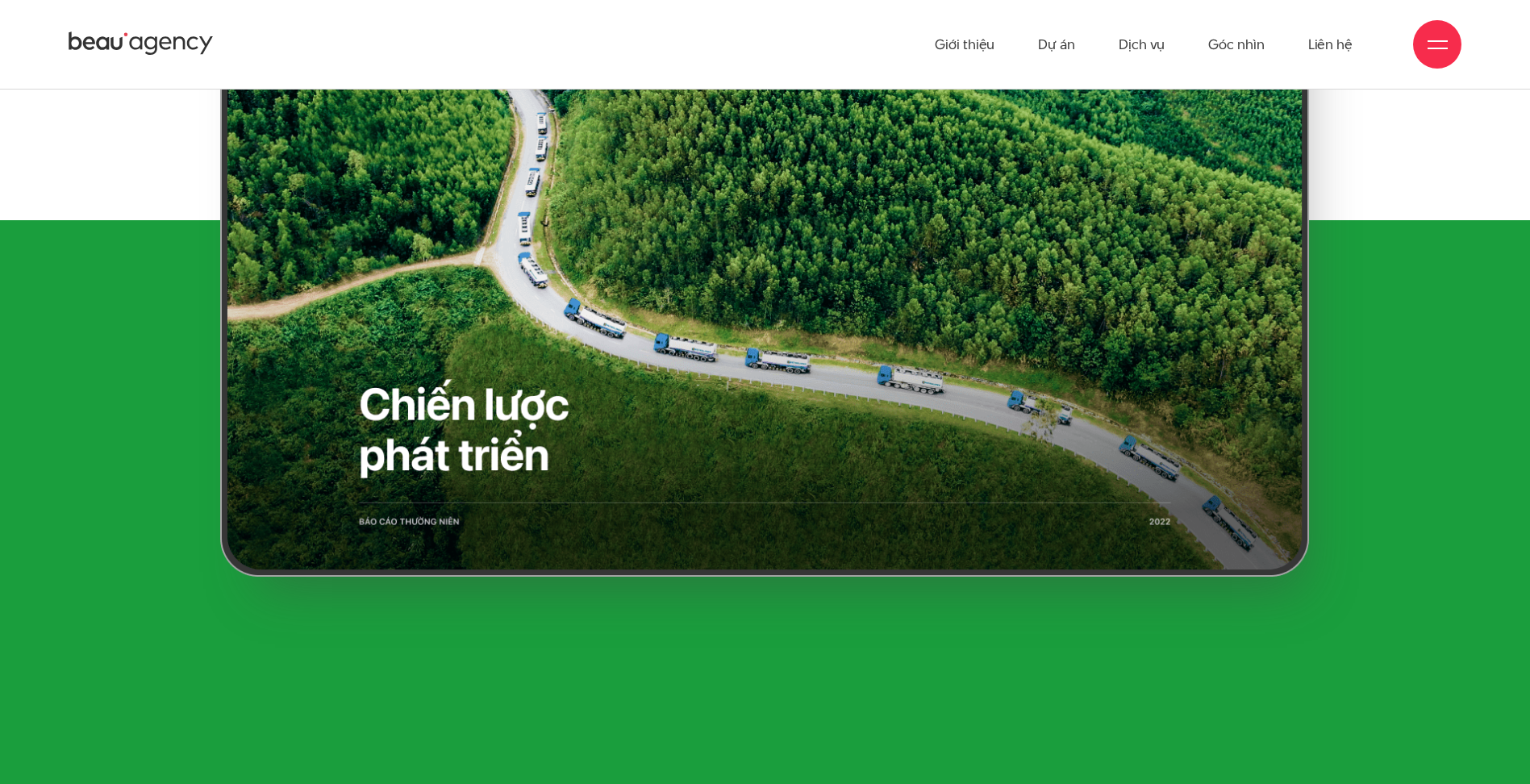
scroll to position [9418, 0]
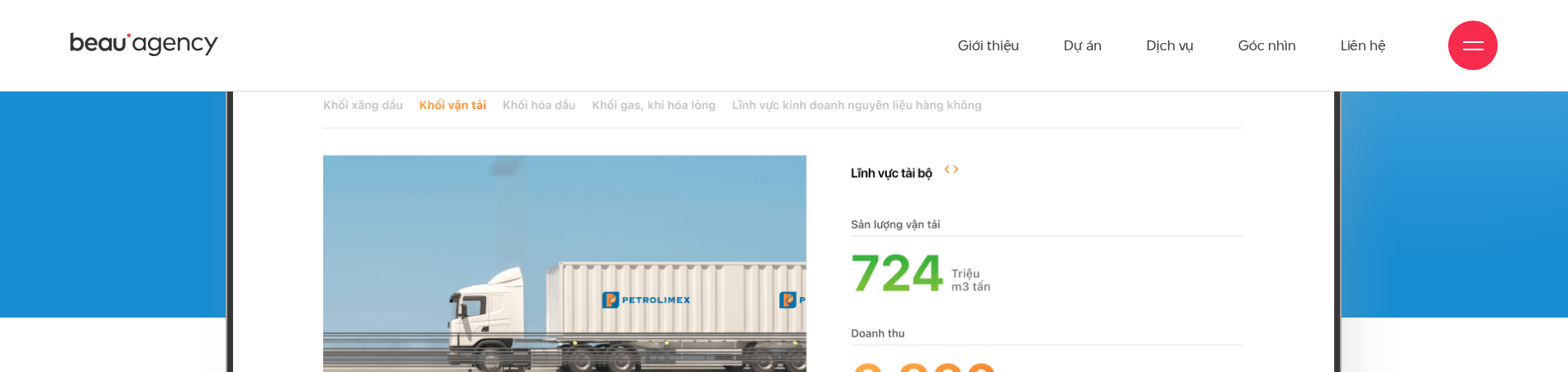
scroll to position [12860, 0]
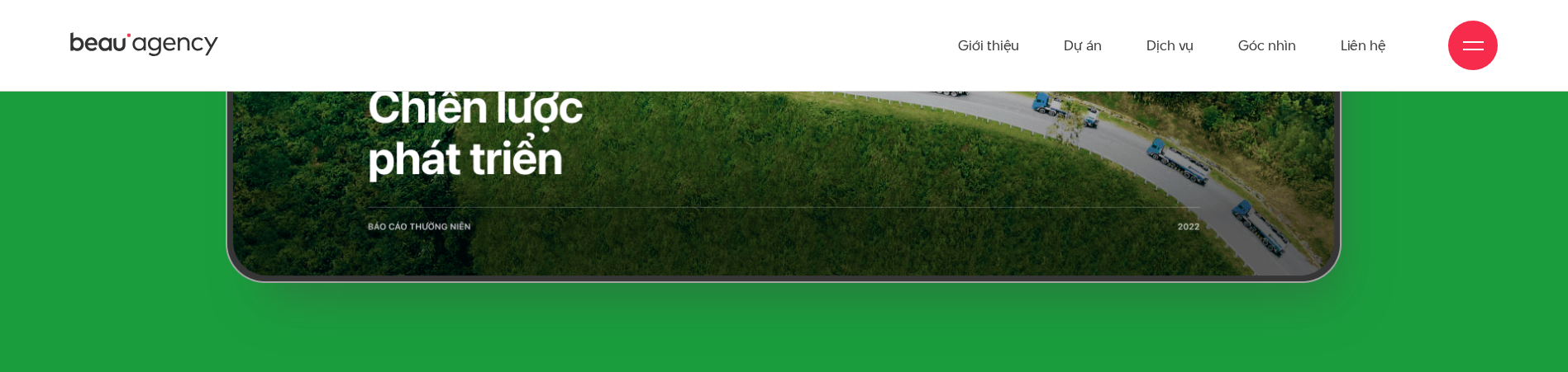
scroll to position [10257, 0]
